Goal: Transaction & Acquisition: Download file/media

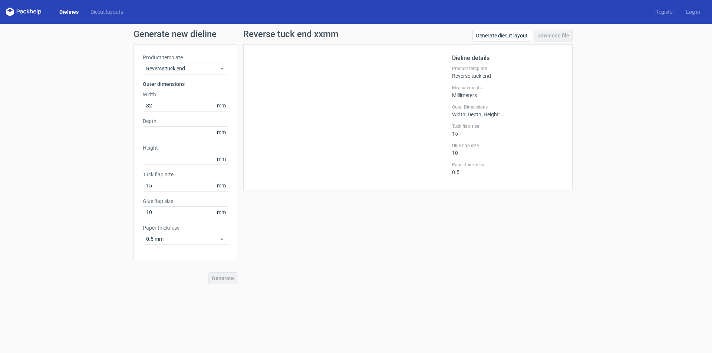
type input "82"
type input "44"
type input "166"
click at [208, 273] on button "Generate" at bounding box center [222, 279] width 29 height 12
click at [539, 33] on link "Download file" at bounding box center [553, 36] width 39 height 12
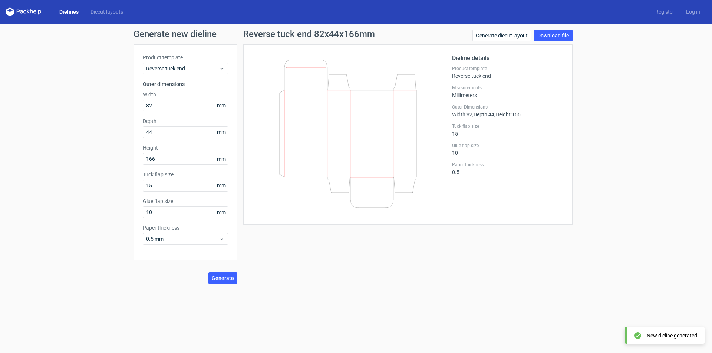
click at [633, 214] on div "Generate new dieline Product template Reverse tuck end Outer dimensions Width 8…" at bounding box center [356, 157] width 712 height 267
drag, startPoint x: 154, startPoint y: 107, endPoint x: 118, endPoint y: 110, distance: 36.5
click at [118, 110] on div "Generate new dieline Product template Reverse tuck end Outer dimensions Width 8…" at bounding box center [356, 157] width 712 height 267
type input "83"
type input "58"
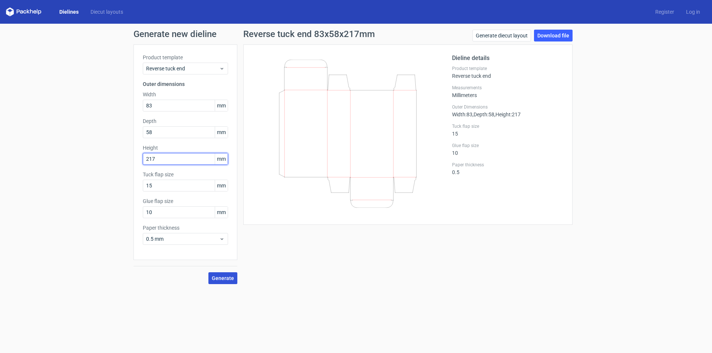
type input "217"
click at [226, 278] on span "Generate" at bounding box center [223, 278] width 22 height 5
click at [554, 35] on link "Download file" at bounding box center [553, 36] width 39 height 12
drag, startPoint x: 168, startPoint y: 133, endPoint x: 110, endPoint y: 115, distance: 61.2
click at [106, 123] on div "Generate new dieline Product template Reverse tuck end Outer dimensions Width 8…" at bounding box center [356, 157] width 712 height 267
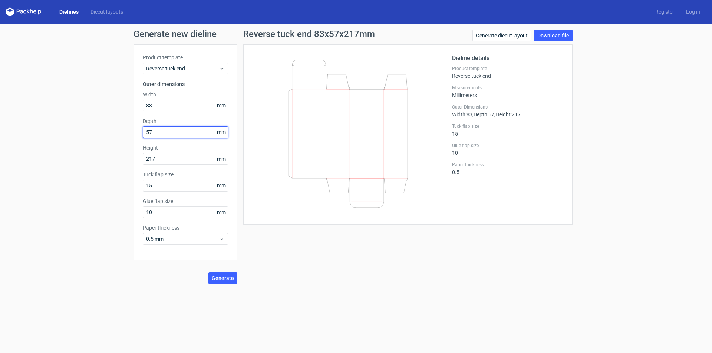
type input "57"
click at [208, 273] on button "Generate" at bounding box center [222, 279] width 29 height 12
click at [561, 34] on link "Download file" at bounding box center [553, 36] width 39 height 12
